Goal: Information Seeking & Learning: Understand process/instructions

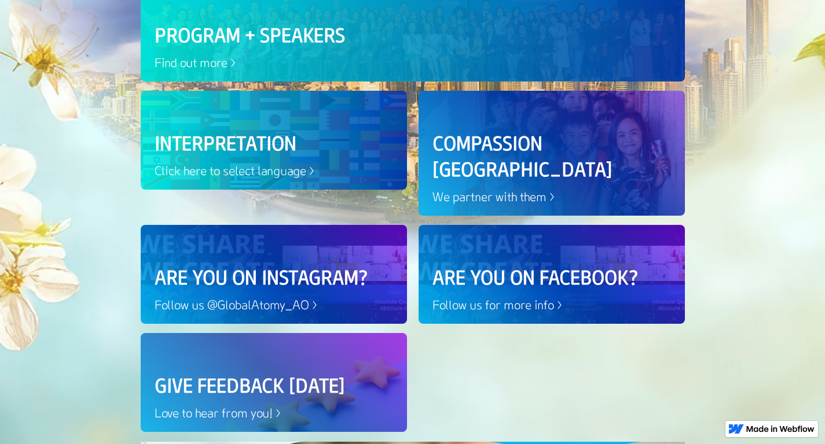
scroll to position [142, 0]
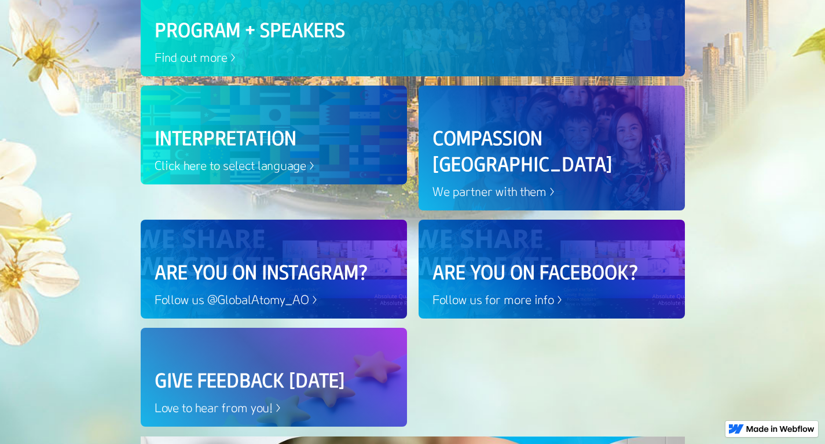
click at [272, 370] on div "Give Feedback [DATE] Love to hear from you! >" at bounding box center [274, 392] width 238 height 49
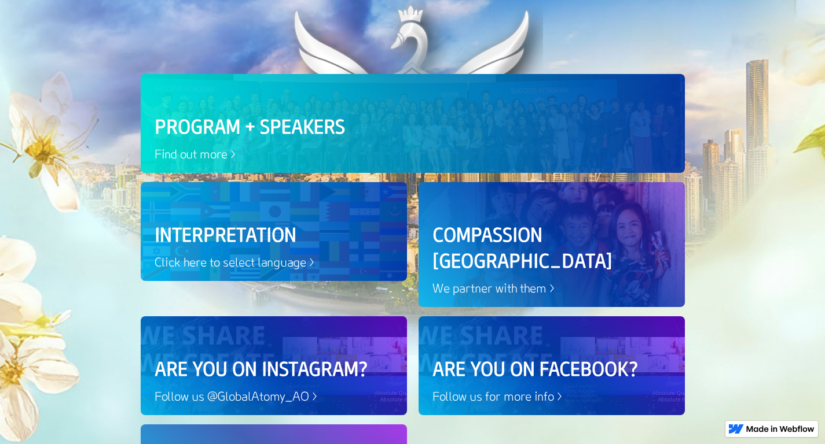
scroll to position [31, 0]
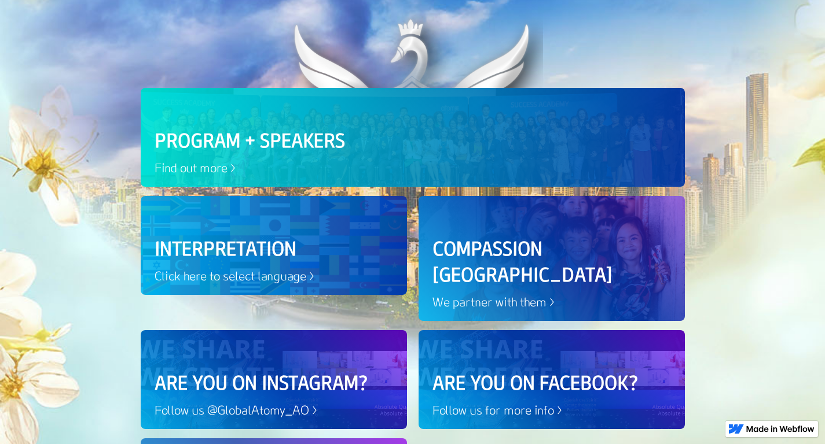
click at [331, 222] on div "INTERPRETATION Click here to select language >" at bounding box center [274, 245] width 266 height 99
click at [284, 234] on div "INTERPRETATION Click here to select language >" at bounding box center [274, 245] width 266 height 99
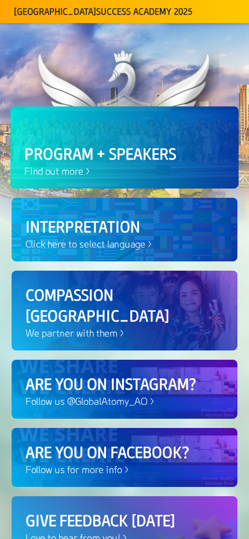
scroll to position [294, 0]
